Goal: Task Accomplishment & Management: Manage account settings

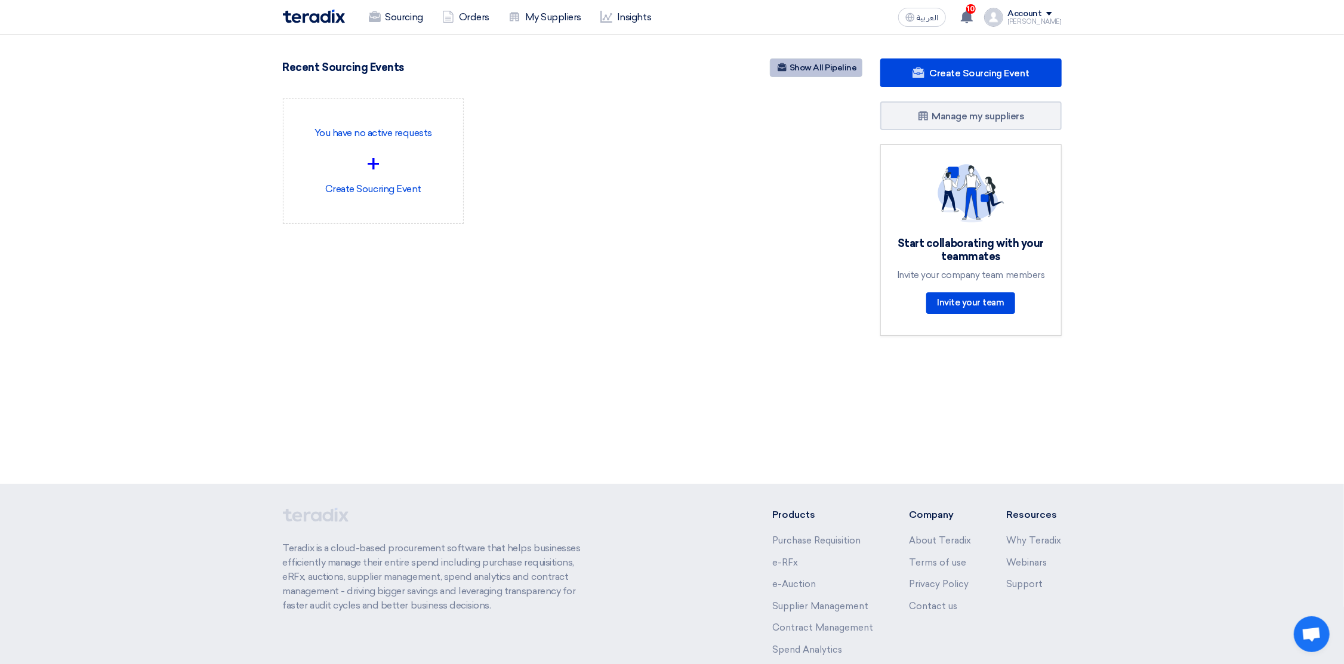
click at [819, 64] on link "Show All Pipeline" at bounding box center [816, 67] width 92 height 18
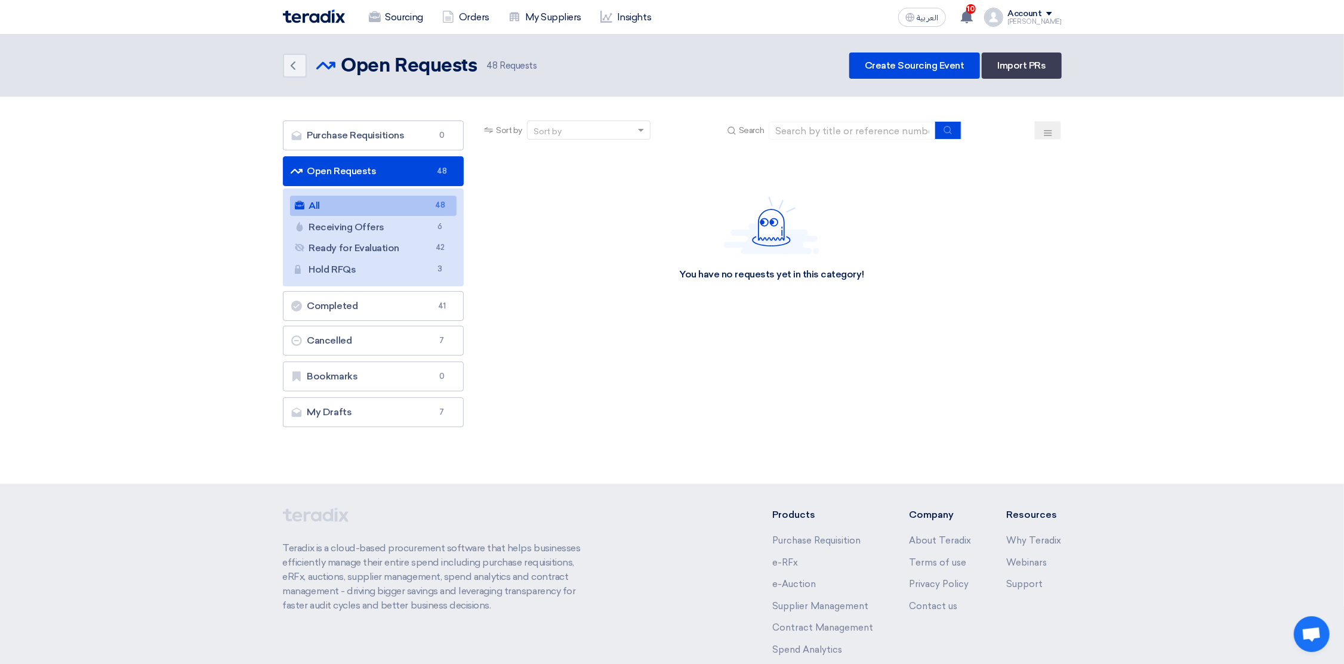
click at [1031, 9] on div "Account" at bounding box center [1025, 14] width 34 height 10
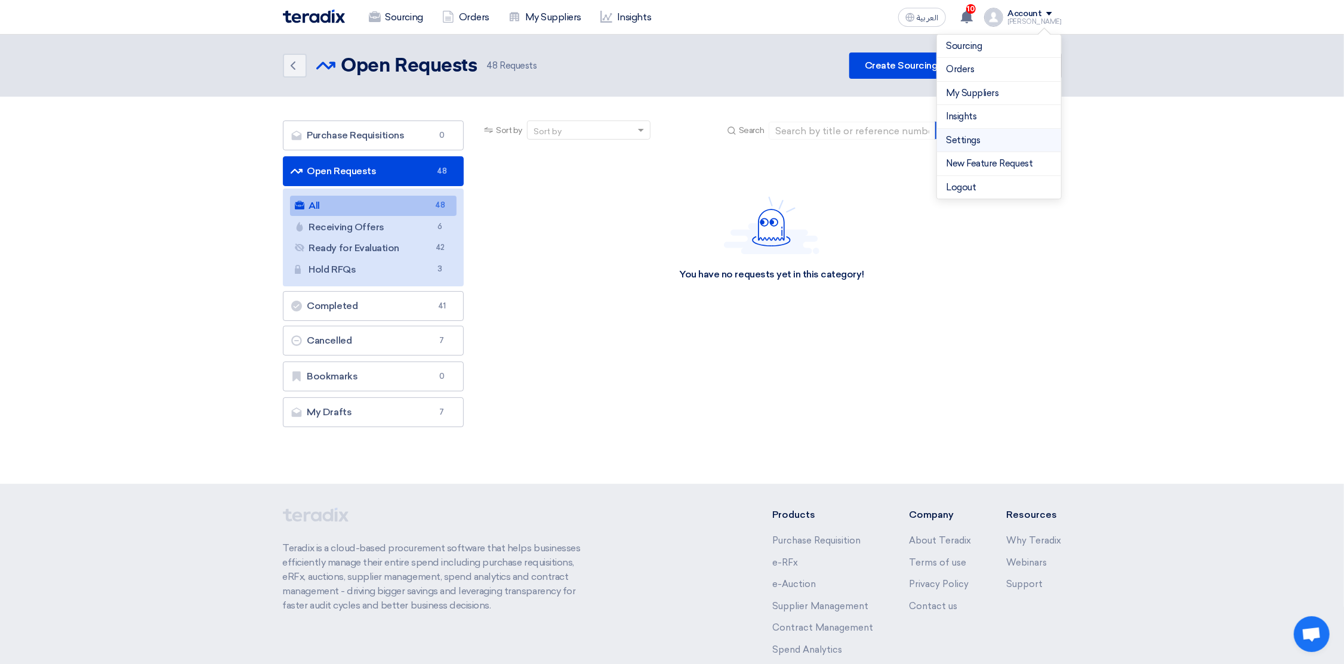
click at [967, 139] on link "Settings" at bounding box center [998, 141] width 105 height 14
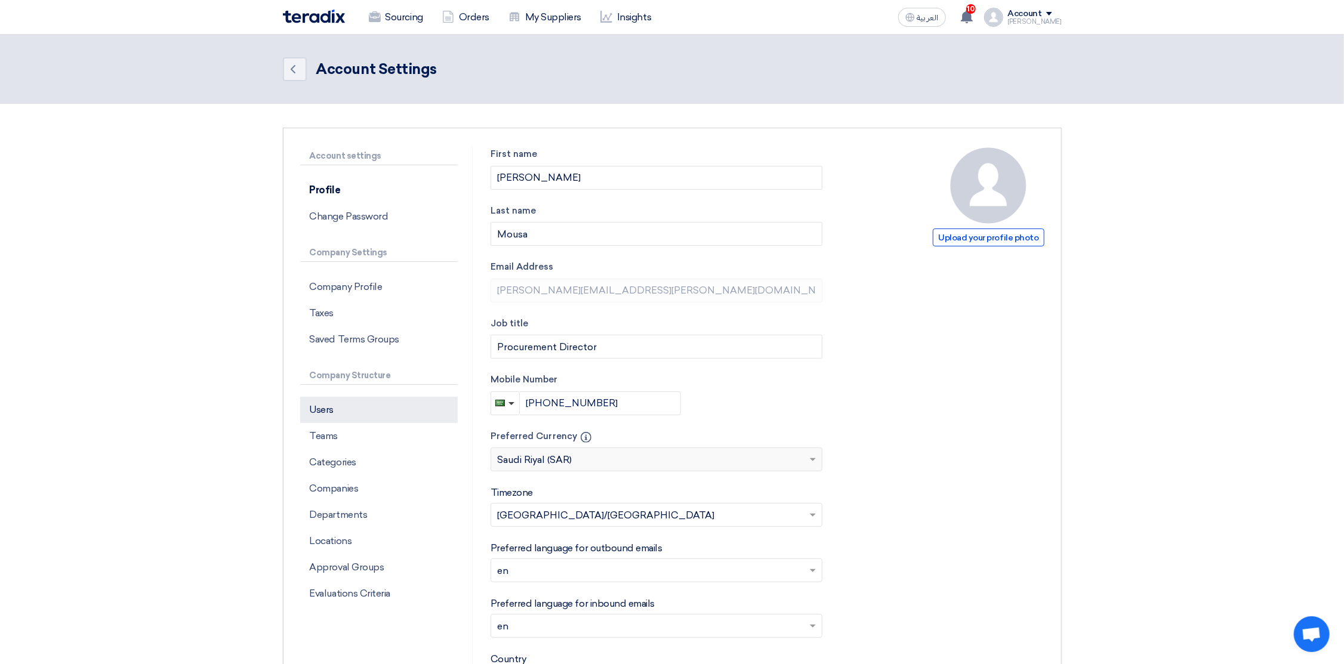
click at [340, 413] on p "Users" at bounding box center [379, 410] width 158 height 26
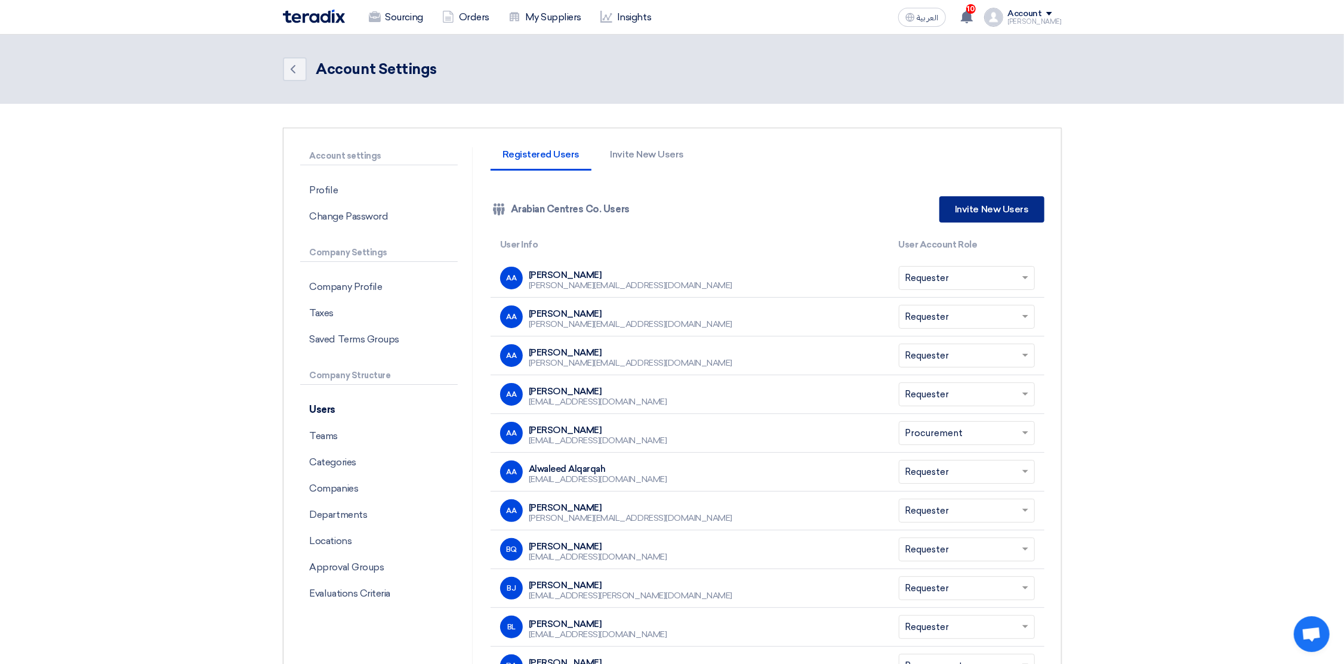
click at [982, 203] on link "Invite New Users" at bounding box center [991, 209] width 104 height 26
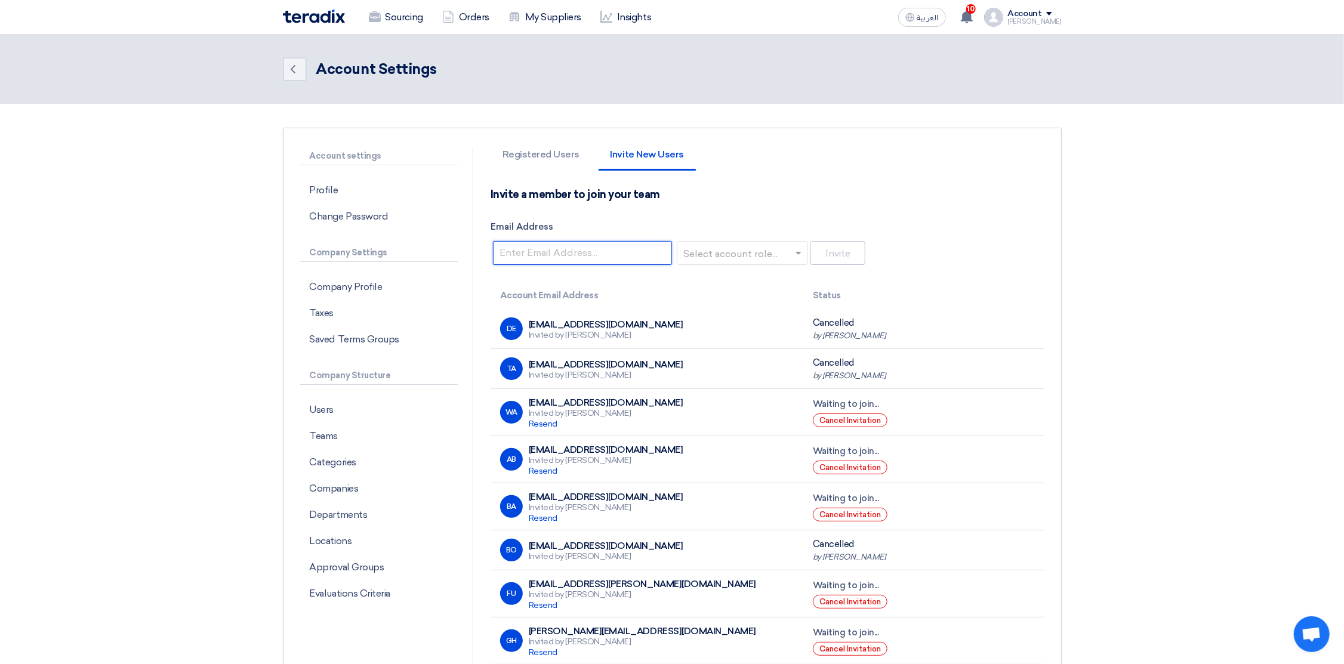
click at [540, 257] on input "Email Address" at bounding box center [582, 253] width 179 height 24
paste input "[PERSON_NAME][EMAIL_ADDRESS][PERSON_NAME][DOMAIN_NAME]"
type input "[PERSON_NAME][EMAIL_ADDRESS][PERSON_NAME][DOMAIN_NAME]"
click at [710, 252] on input "text" at bounding box center [739, 254] width 106 height 20
click at [714, 274] on span "Requester" at bounding box center [709, 276] width 47 height 11
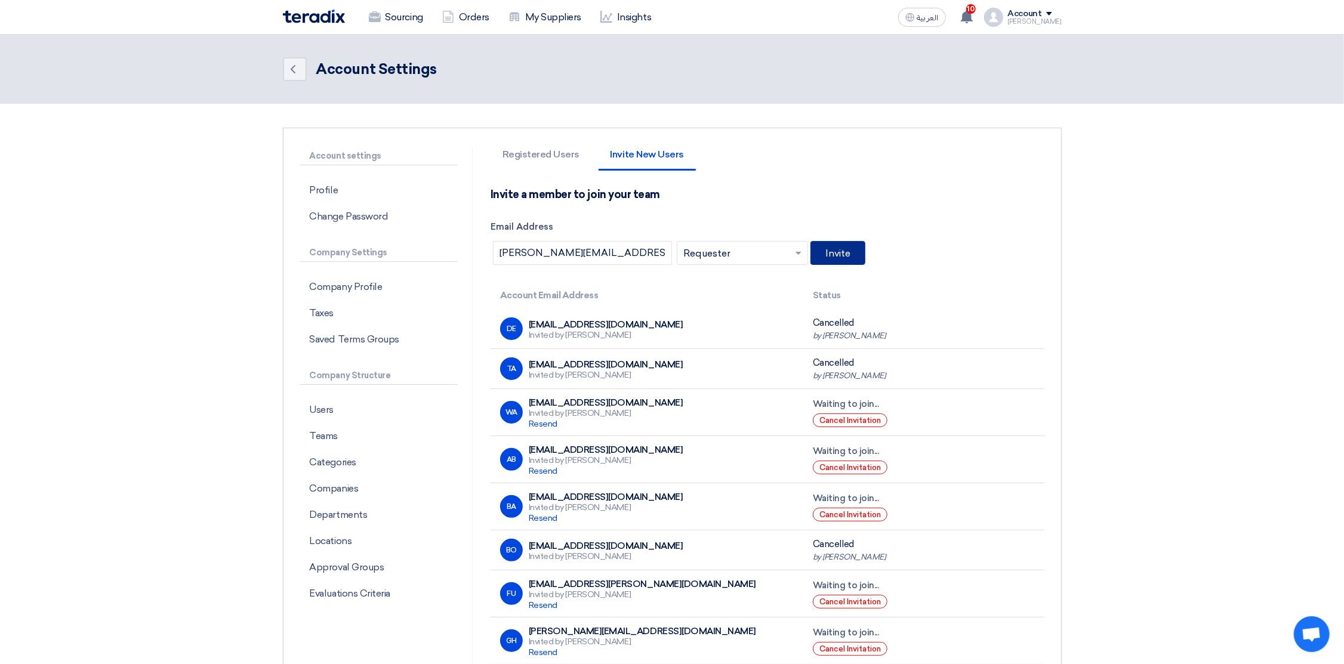
click at [844, 250] on button "Invite" at bounding box center [837, 253] width 55 height 24
